Goal: Task Accomplishment & Management: Manage account settings

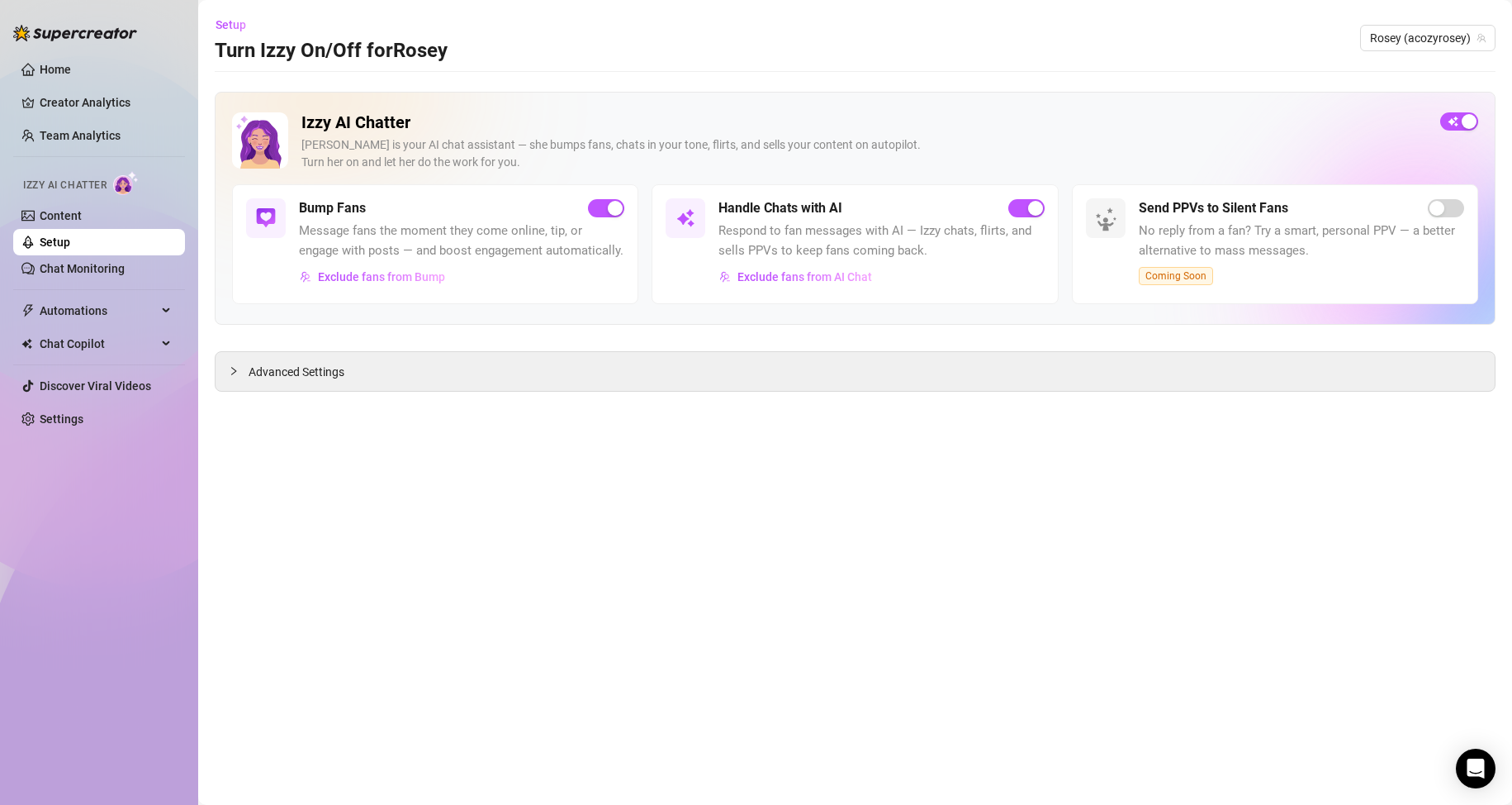
click at [71, 249] on link "Setup" at bounding box center [55, 242] width 31 height 14
click at [86, 265] on link "Chat Monitoring" at bounding box center [82, 269] width 85 height 14
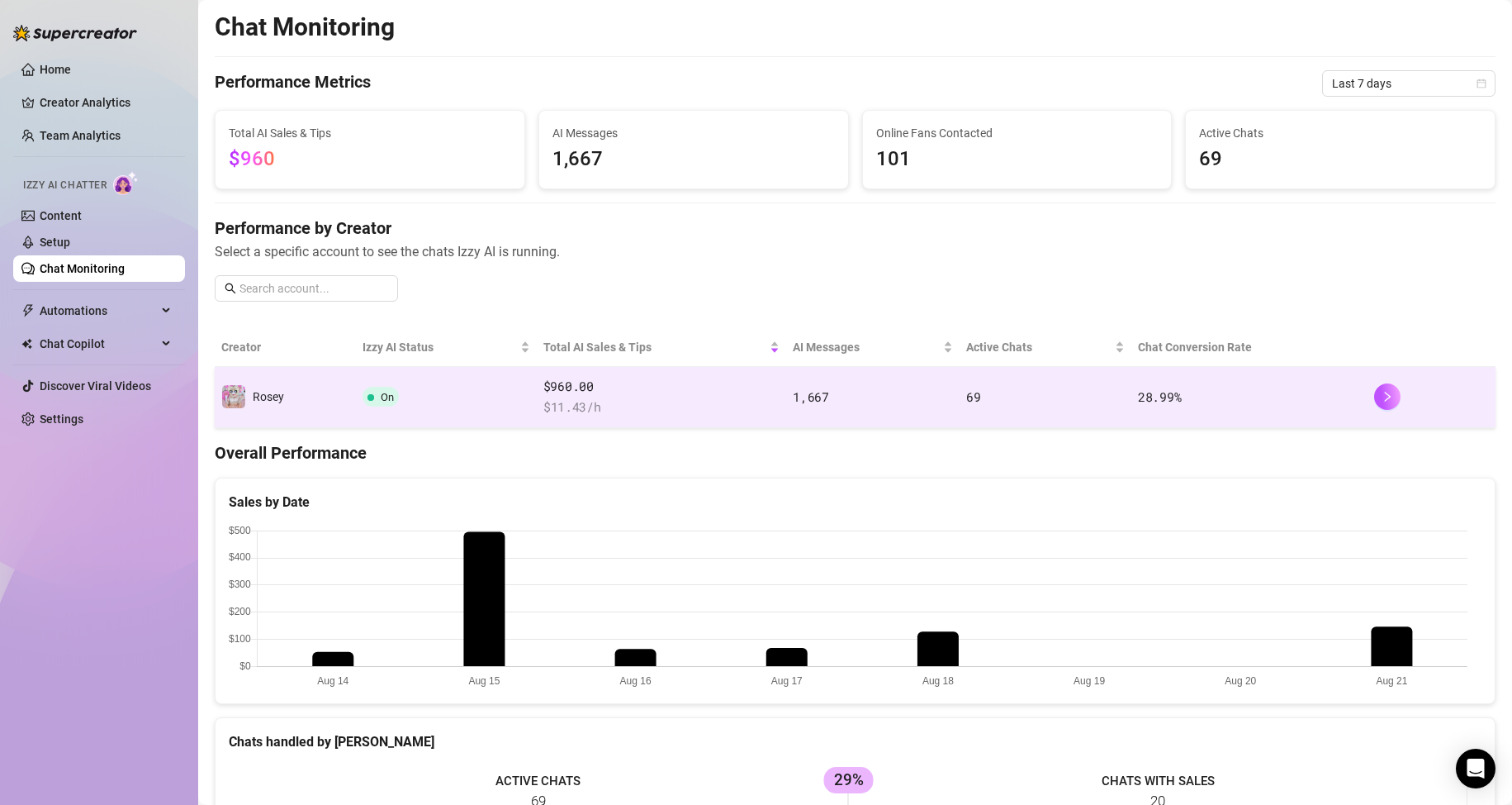
click at [446, 401] on td "On" at bounding box center [447, 397] width 181 height 62
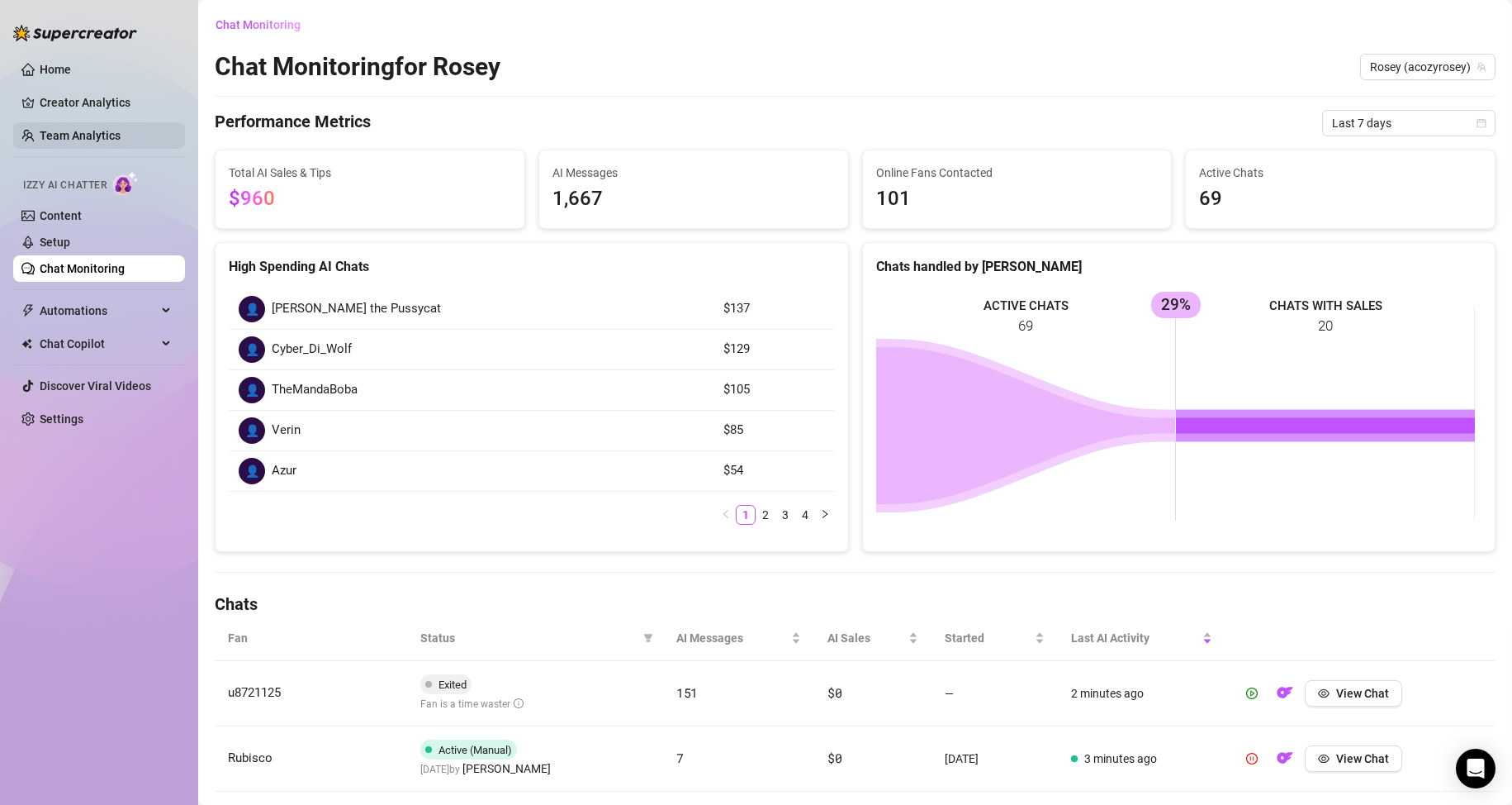
click at [93, 139] on link "Team Analytics" at bounding box center [80, 135] width 80 height 14
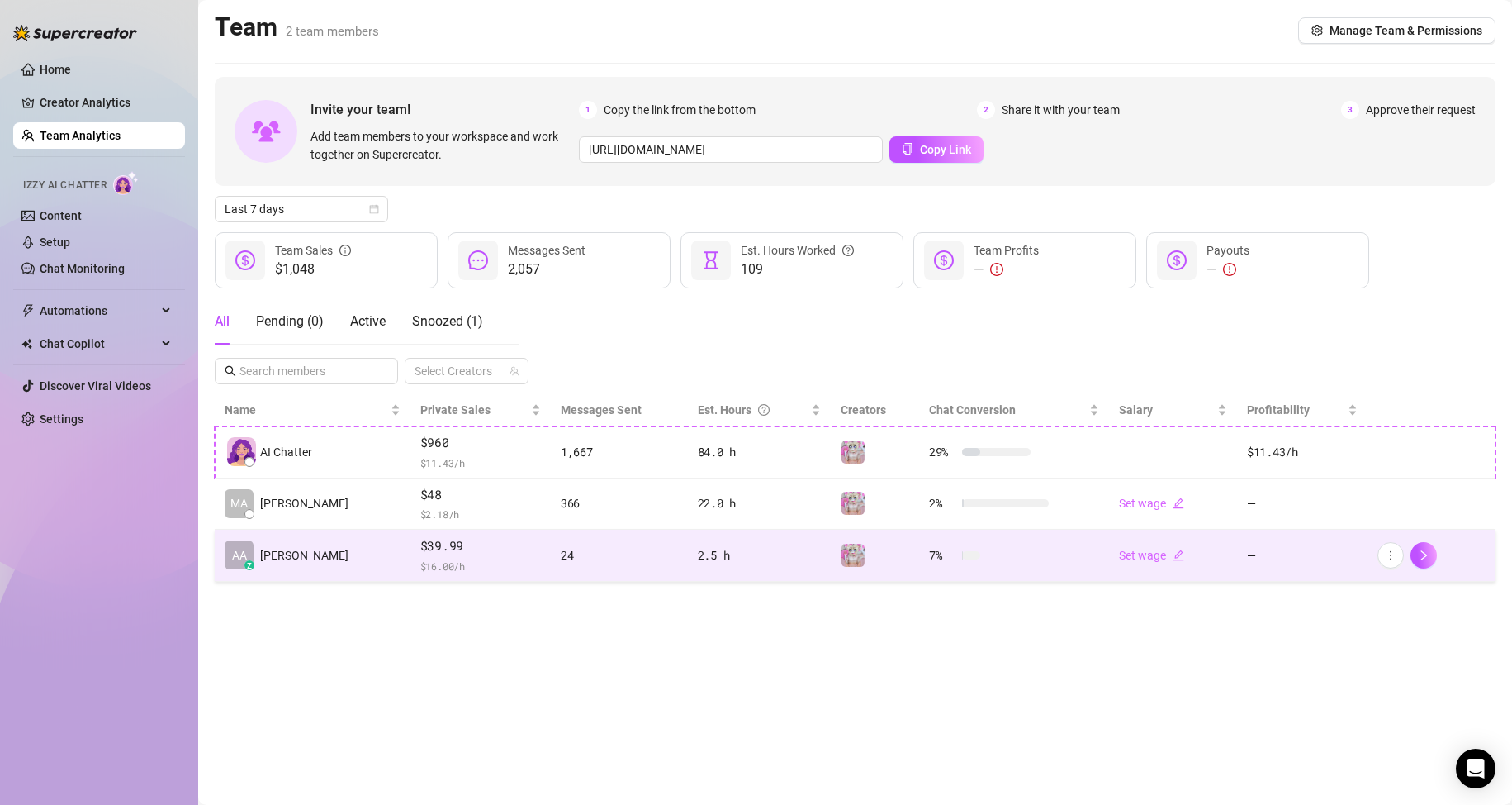
click at [551, 569] on td "24" at bounding box center [619, 555] width 137 height 52
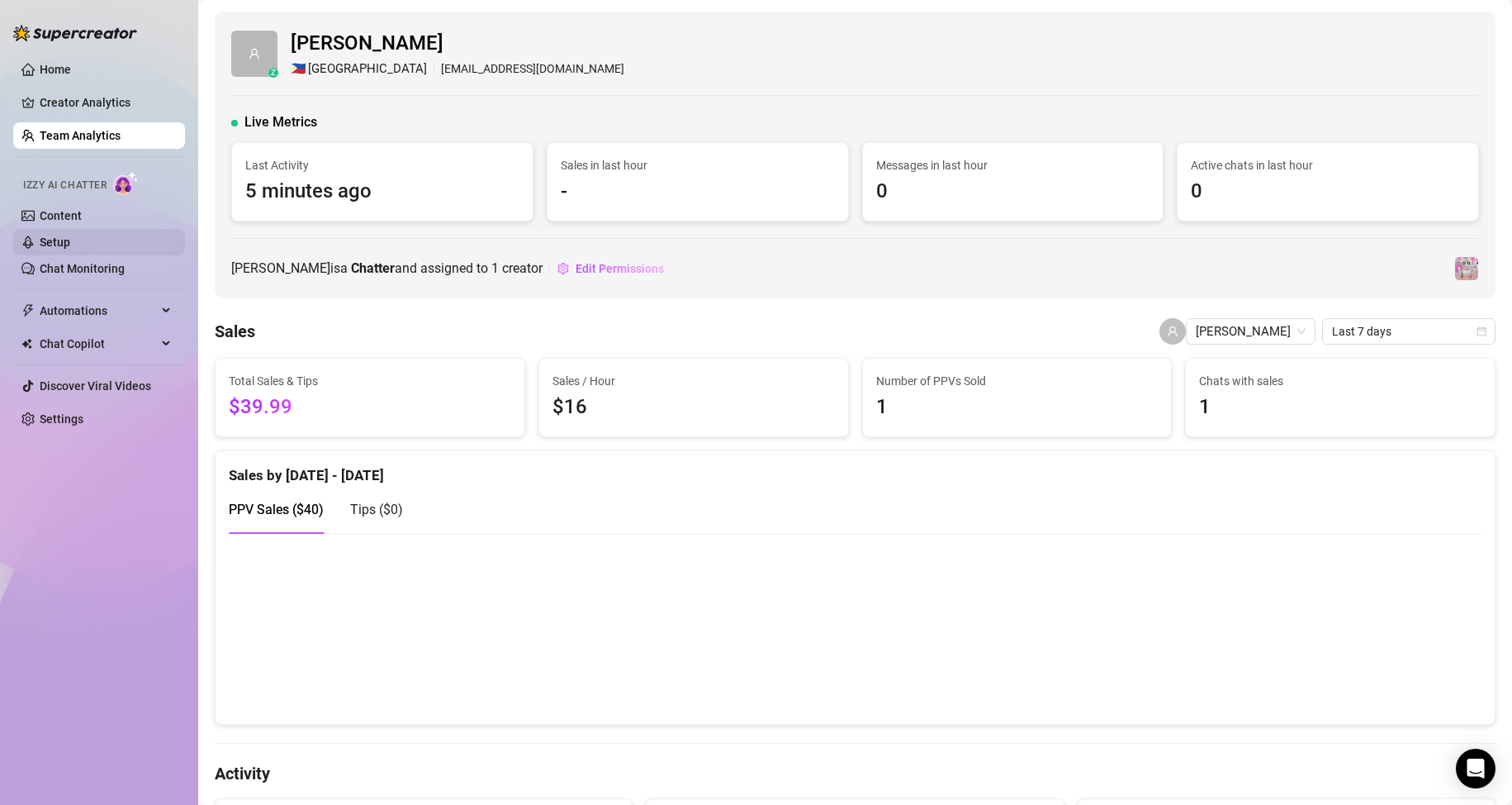
click at [52, 249] on link "Setup" at bounding box center [55, 242] width 31 height 14
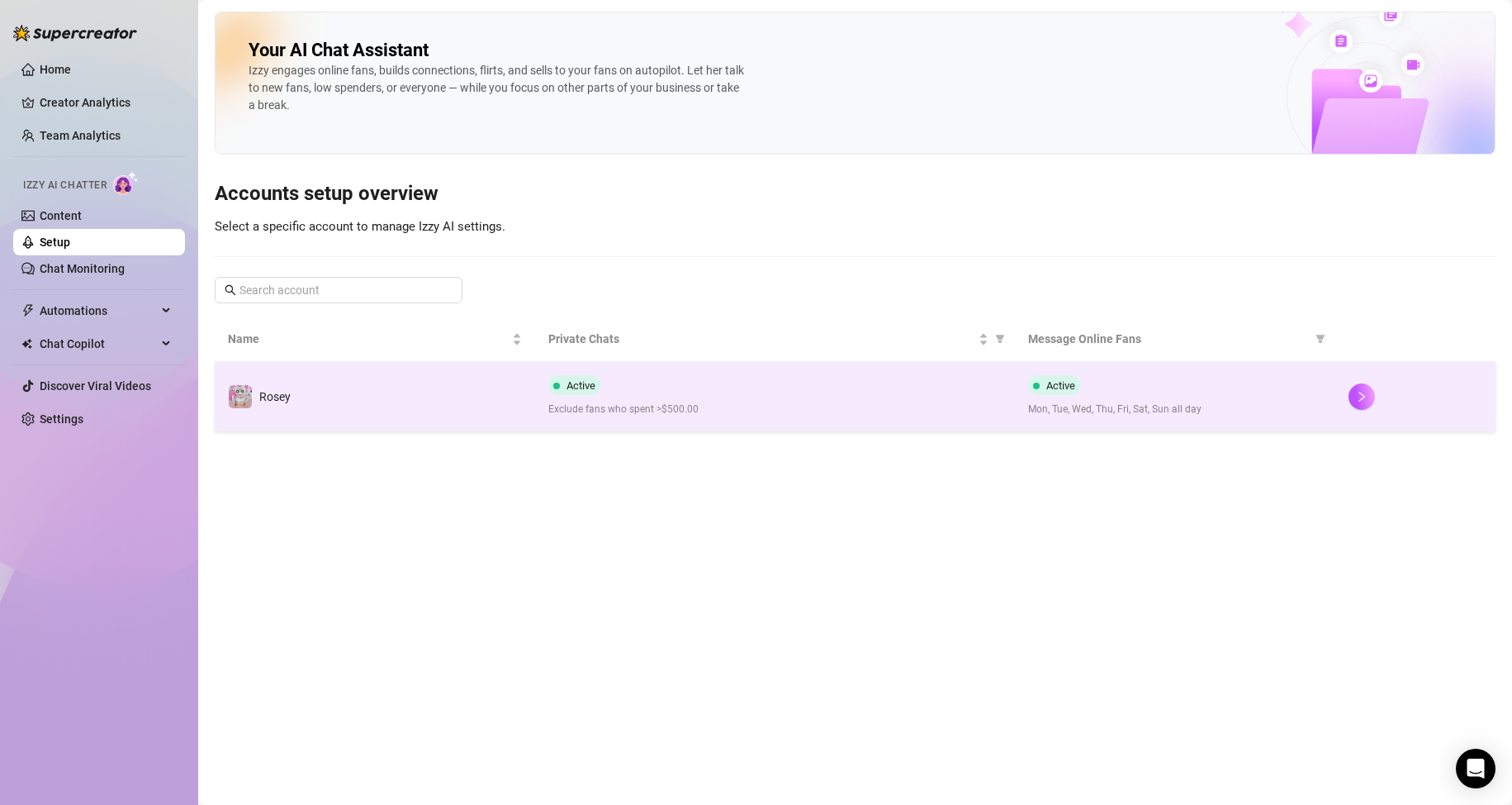
click at [1314, 422] on td "Active Mon, Tue, Wed, Thu, Fri, Sat, Sun all day" at bounding box center [1175, 396] width 320 height 70
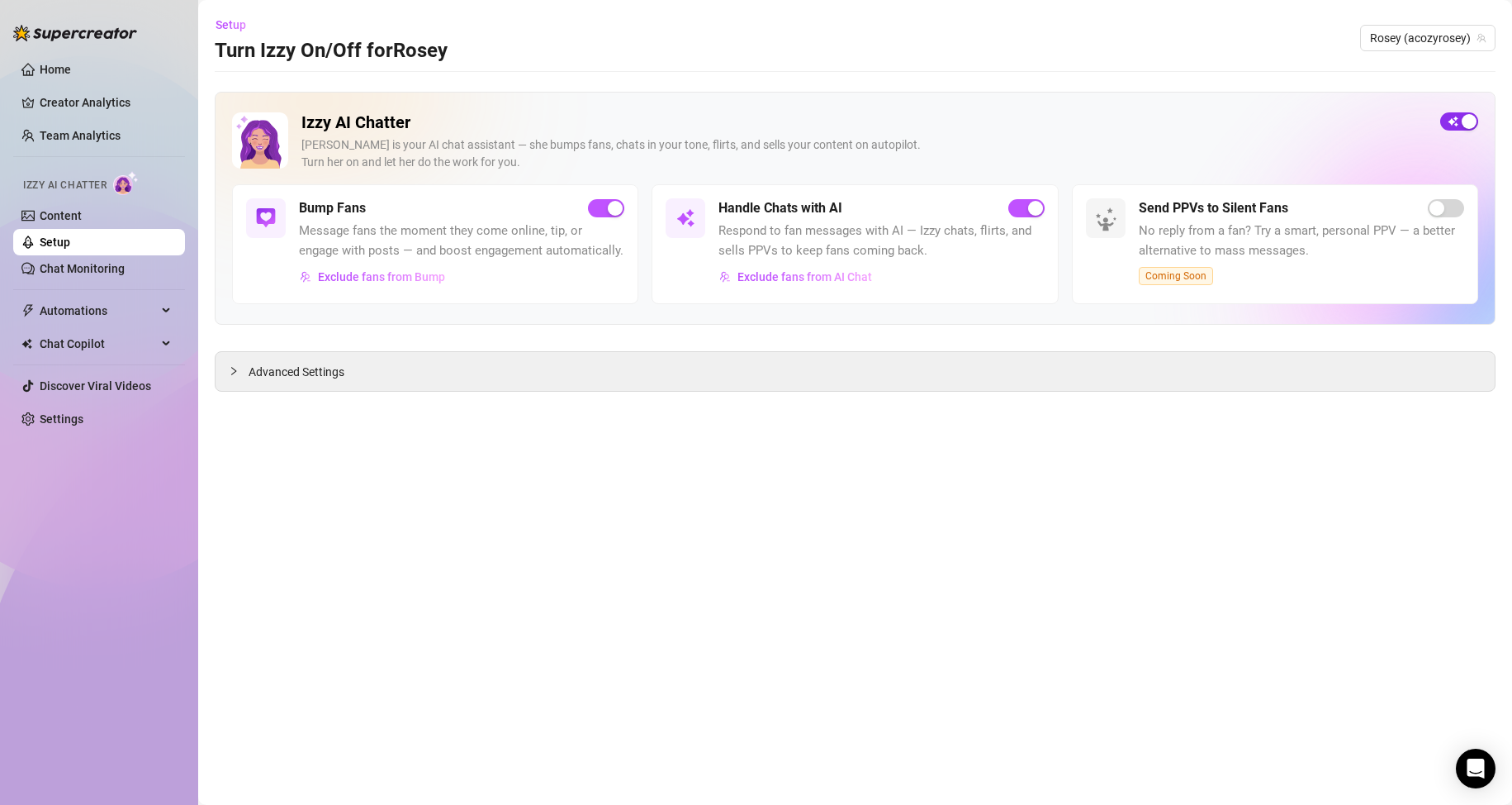
click at [1447, 122] on span "button" at bounding box center [1460, 121] width 38 height 18
